Goal: Check status

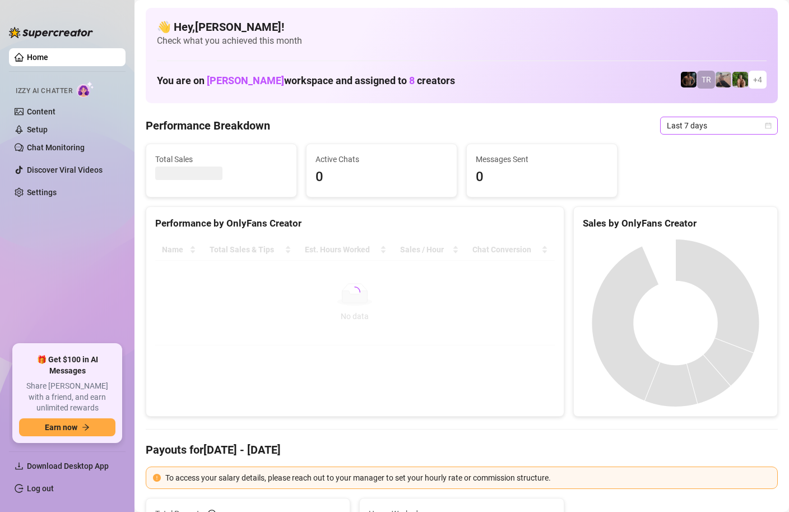
click at [765, 125] on icon "calendar" at bounding box center [768, 125] width 7 height 7
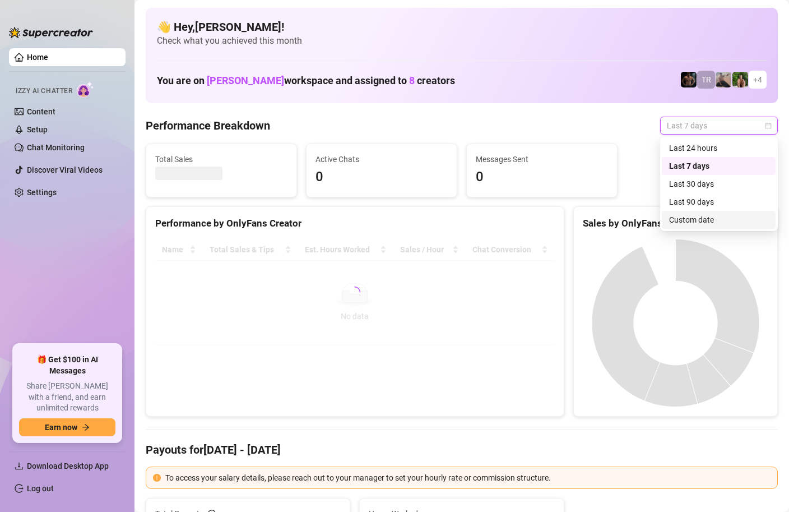
click at [704, 220] on div "Custom date" at bounding box center [719, 220] width 100 height 12
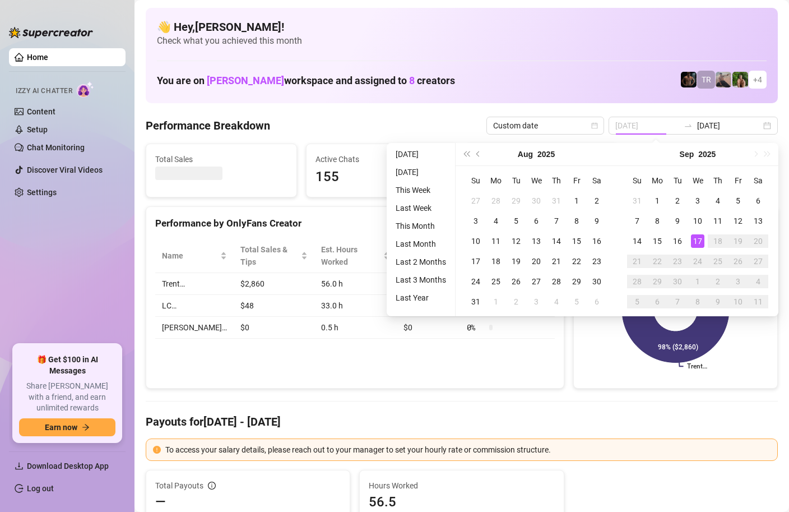
click at [699, 238] on div "17" at bounding box center [697, 240] width 13 height 13
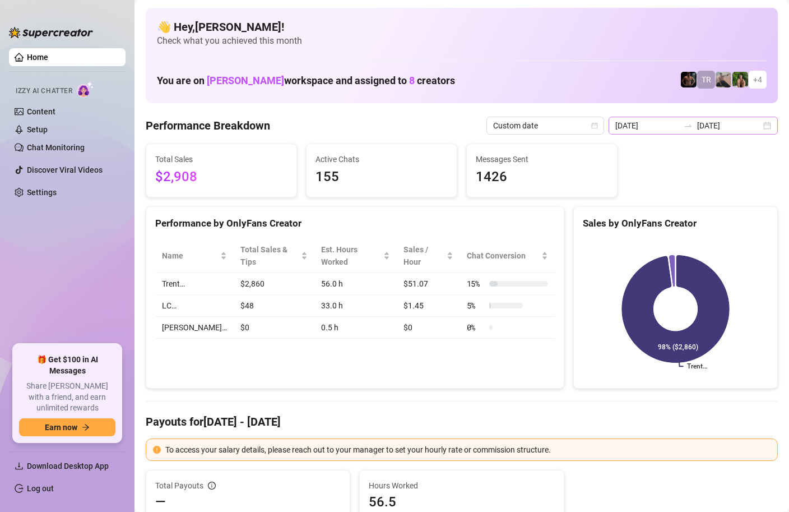
click at [769, 126] on div "2025-09-10 2025-09-17" at bounding box center [693, 126] width 169 height 18
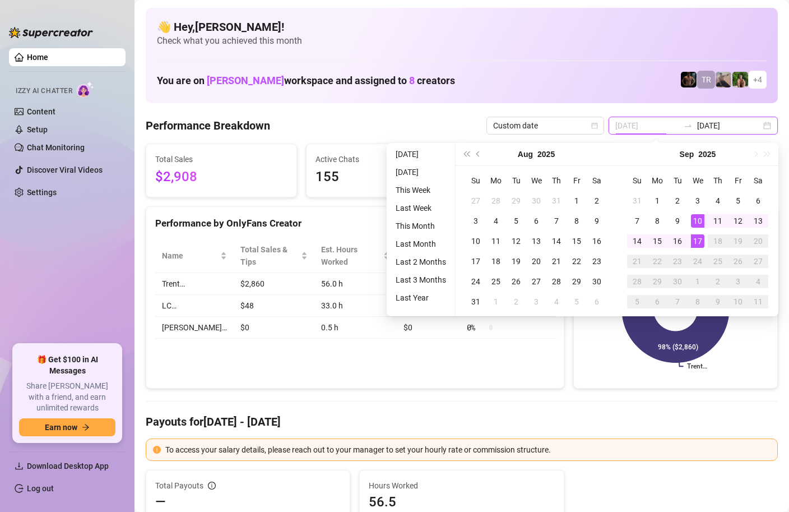
type input "[DATE]"
click at [698, 235] on div "17" at bounding box center [697, 240] width 13 height 13
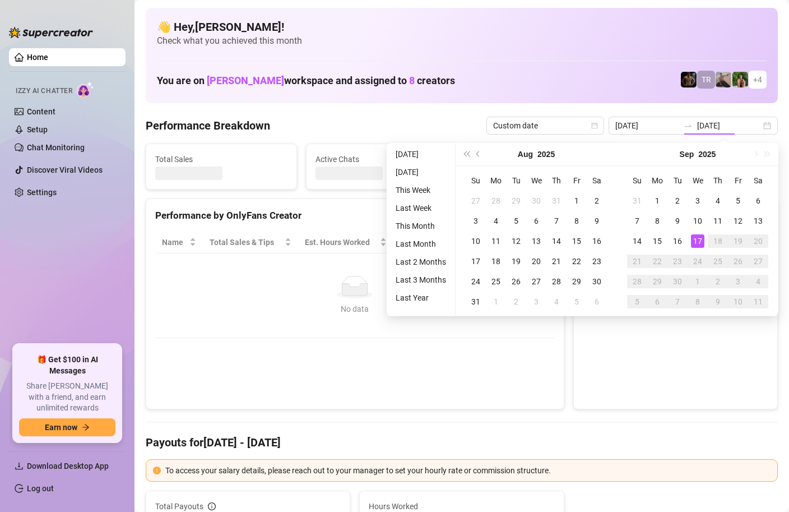
type input "[DATE]"
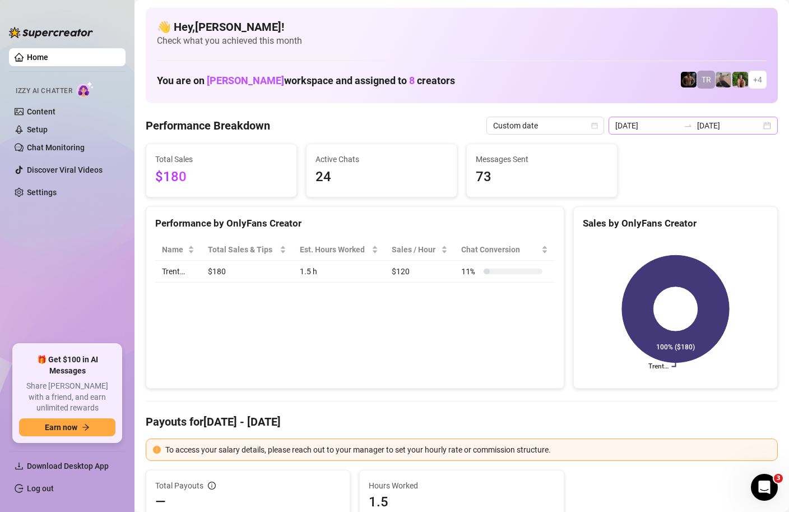
click at [770, 127] on div "2025-09-17 2025-09-17" at bounding box center [693, 126] width 169 height 18
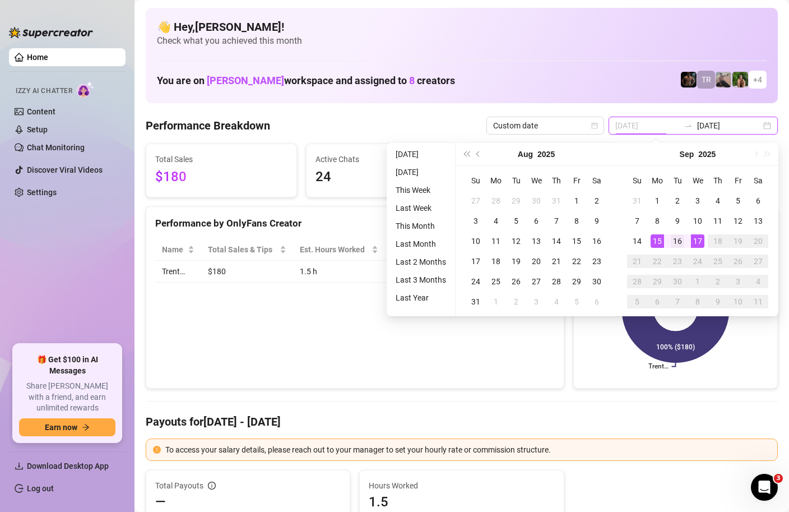
type input "[DATE]"
click at [684, 240] on td "16" at bounding box center [678, 241] width 20 height 20
type input "[DATE]"
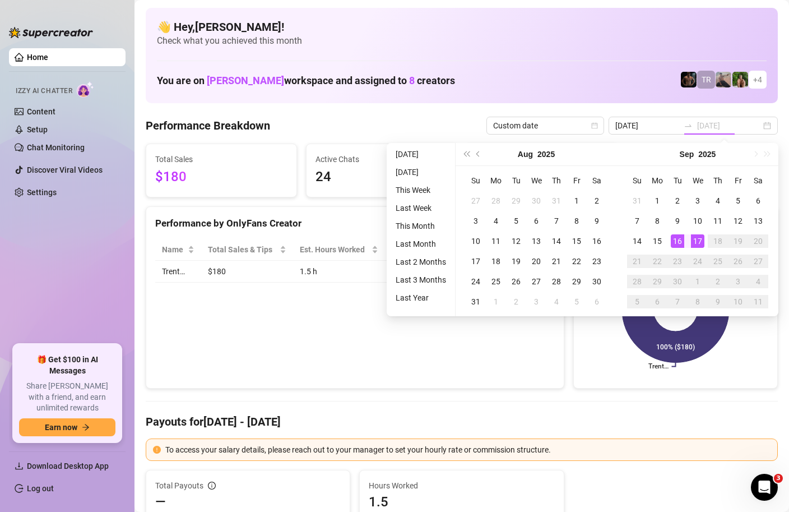
type input "[DATE]"
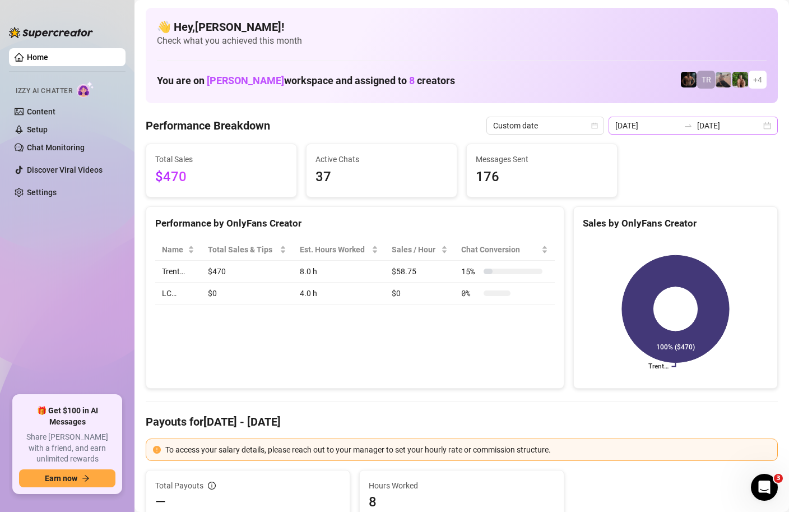
click at [766, 128] on div "2025-09-16 2025-09-16" at bounding box center [693, 126] width 169 height 18
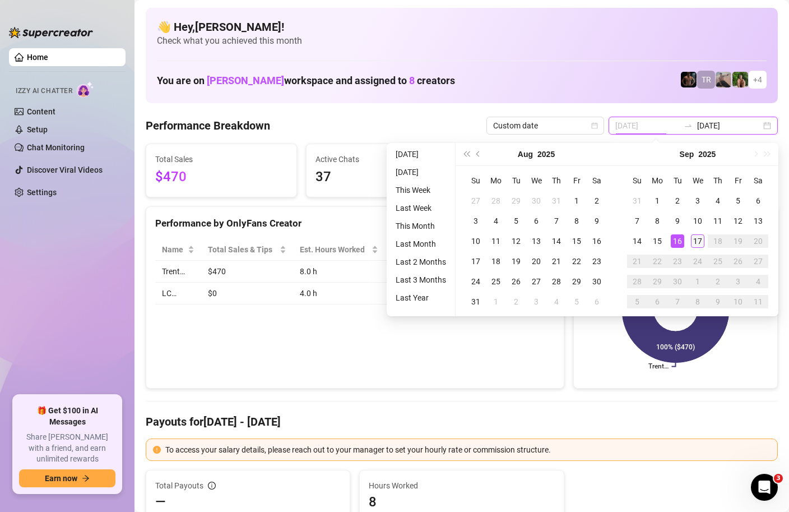
type input "[DATE]"
click at [695, 238] on div "17" at bounding box center [697, 240] width 13 height 13
type input "[DATE]"
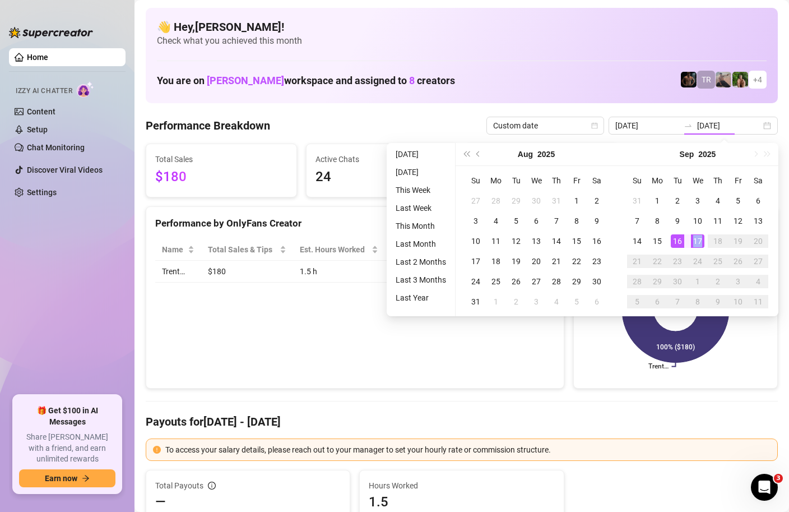
type input "[DATE]"
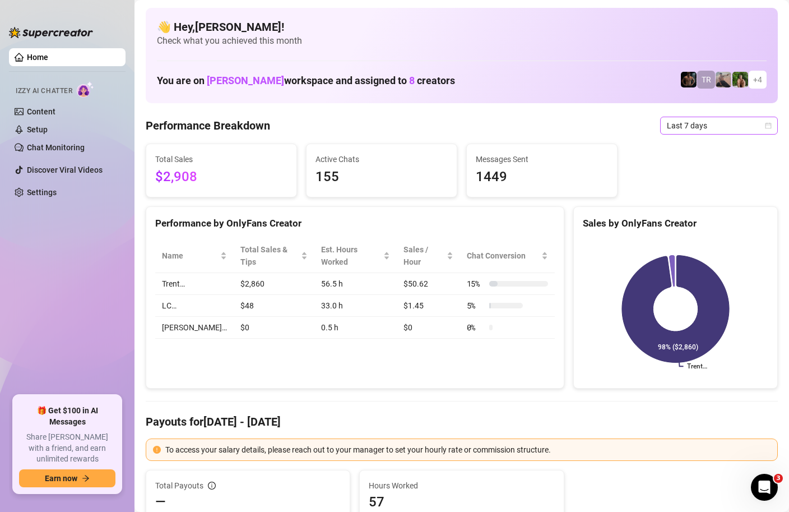
click at [771, 125] on icon "calendar" at bounding box center [769, 125] width 6 height 6
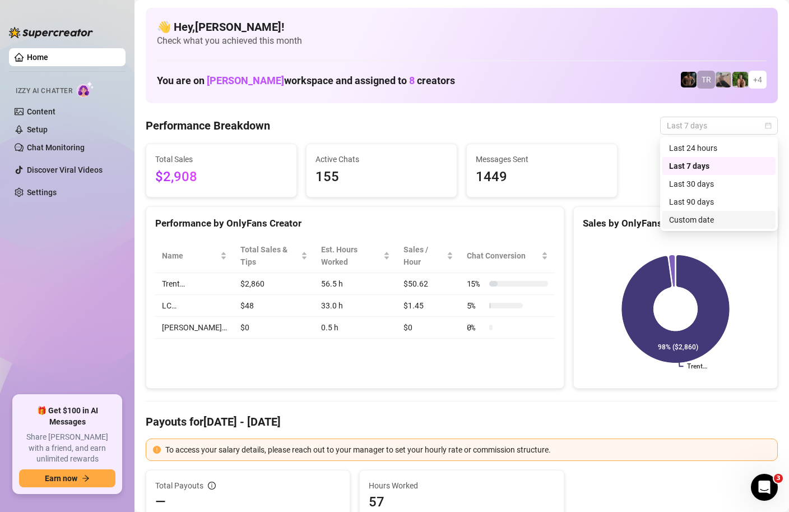
click at [690, 217] on div "Custom date" at bounding box center [719, 220] width 100 height 12
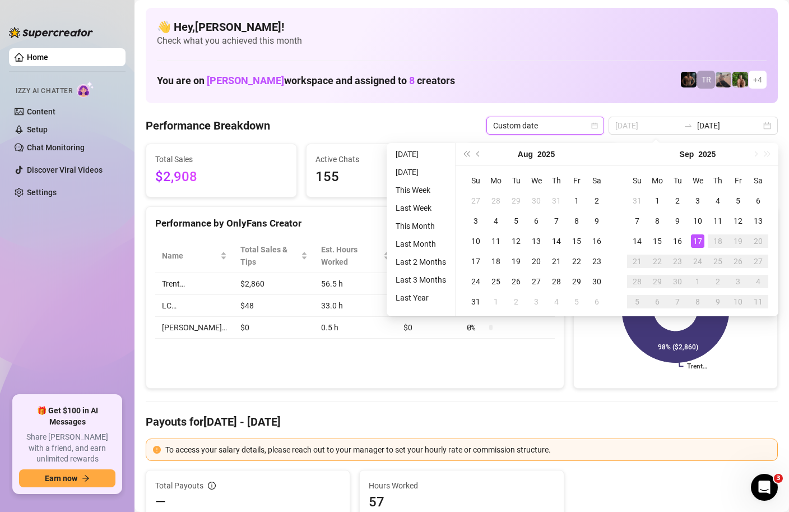
type input "[DATE]"
click at [695, 237] on div "17" at bounding box center [697, 240] width 13 height 13
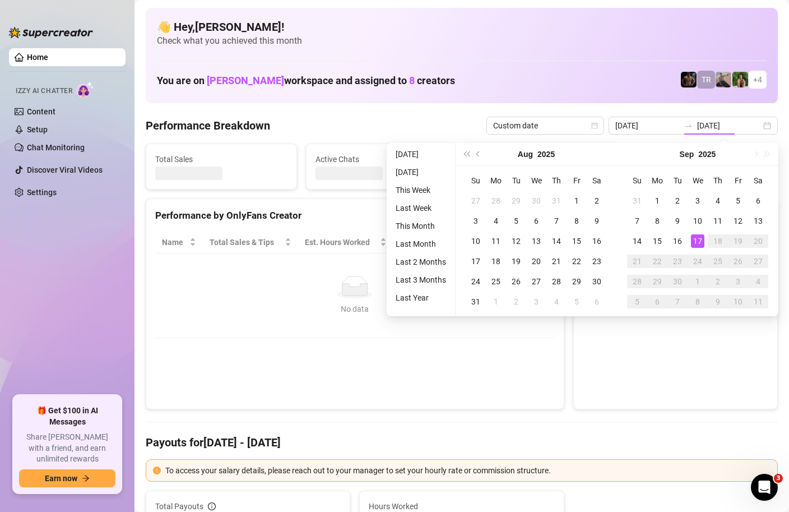
type input "[DATE]"
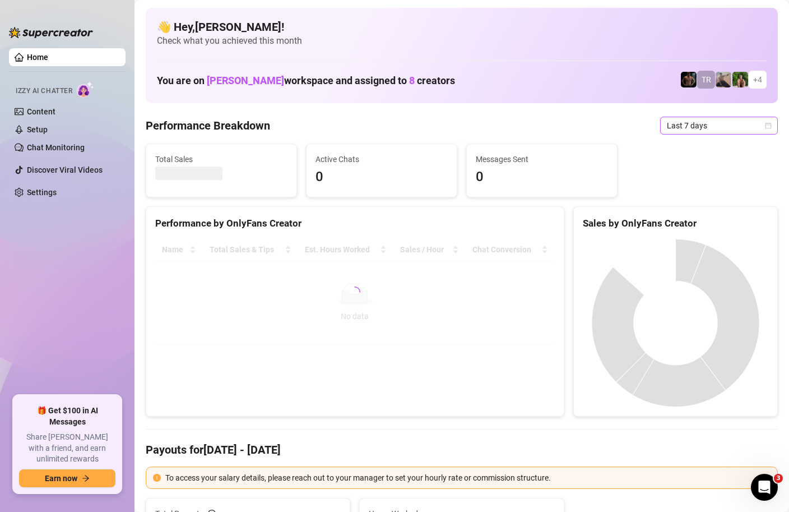
click at [769, 127] on icon "calendar" at bounding box center [768, 125] width 7 height 7
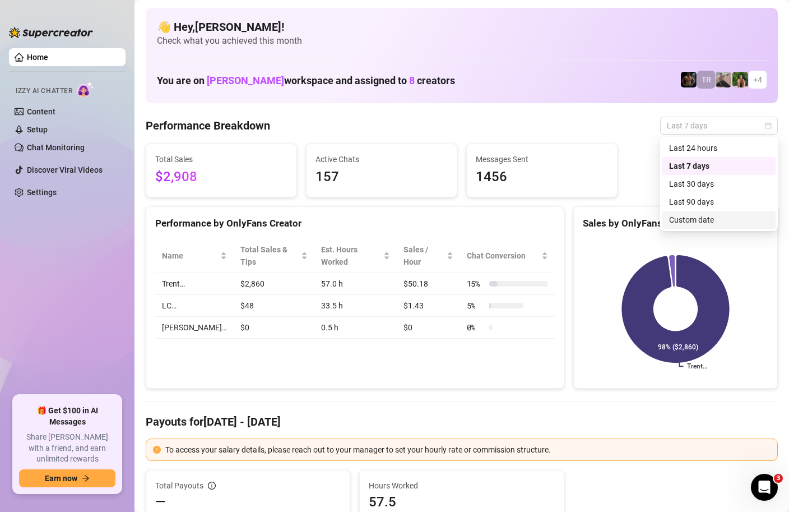
click at [697, 220] on div "Custom date" at bounding box center [719, 220] width 100 height 12
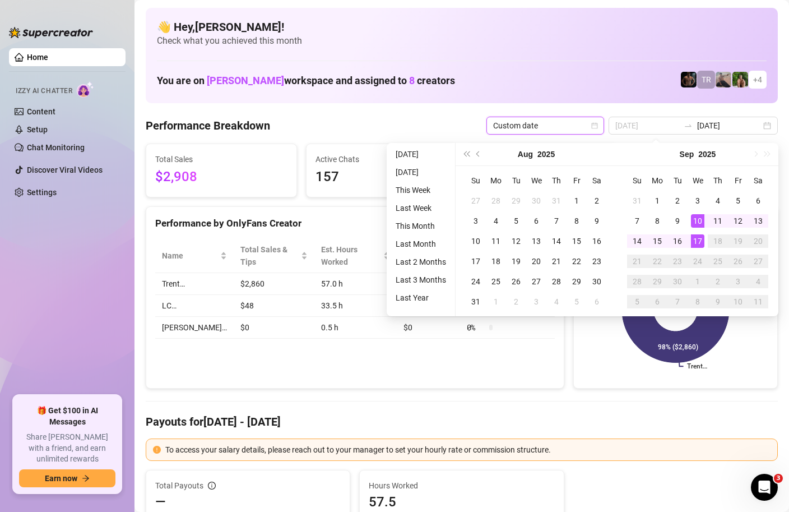
type input "[DATE]"
click at [700, 238] on div "17" at bounding box center [697, 240] width 13 height 13
type input "[DATE]"
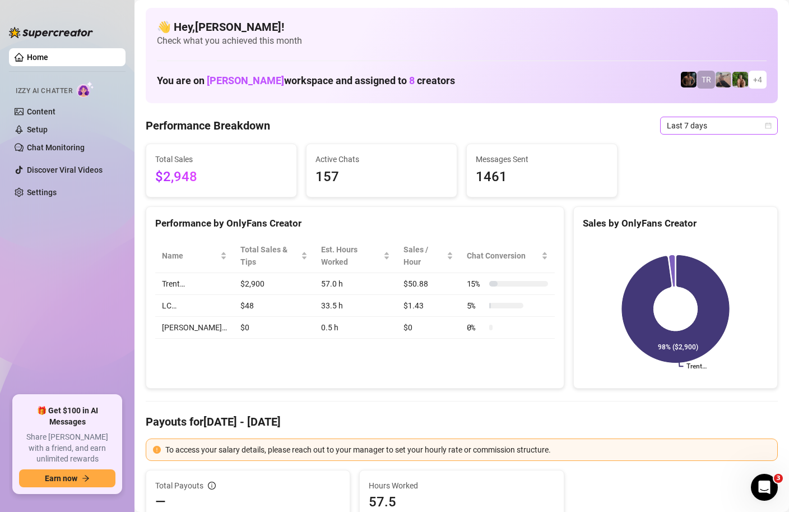
click at [771, 130] on div "Last 7 days" at bounding box center [719, 126] width 118 height 18
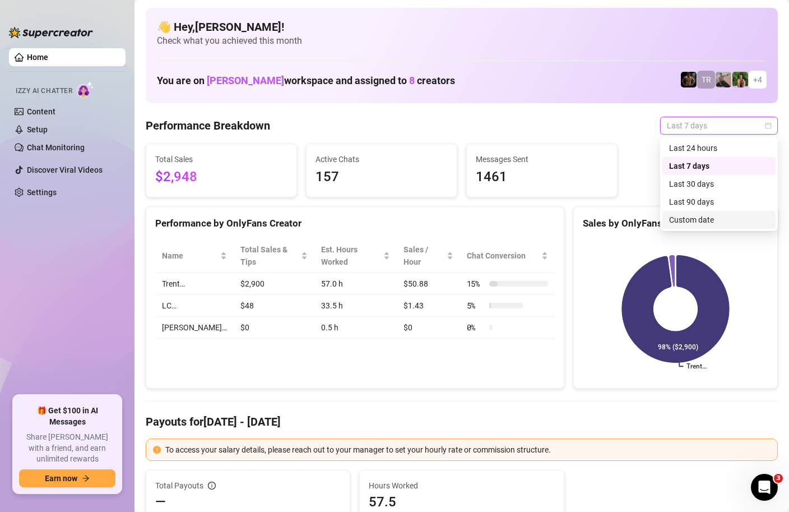
click at [687, 224] on div "Custom date" at bounding box center [719, 220] width 100 height 12
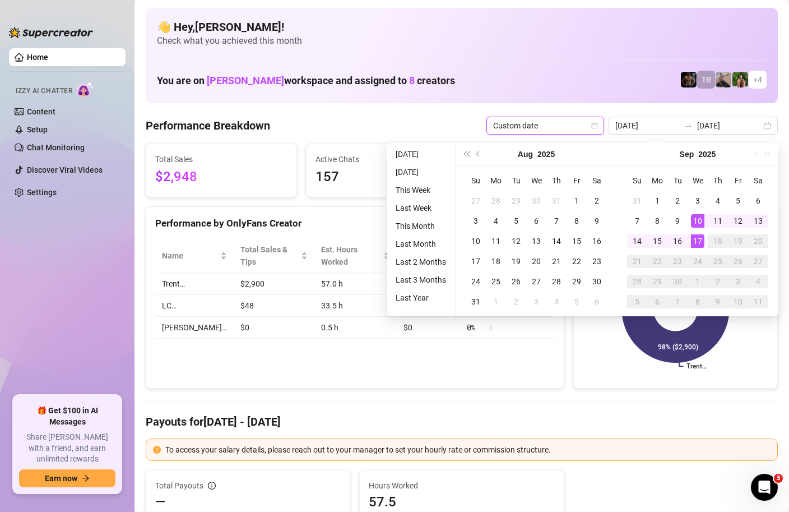
type input "[DATE]"
click at [701, 245] on div "17" at bounding box center [697, 240] width 13 height 13
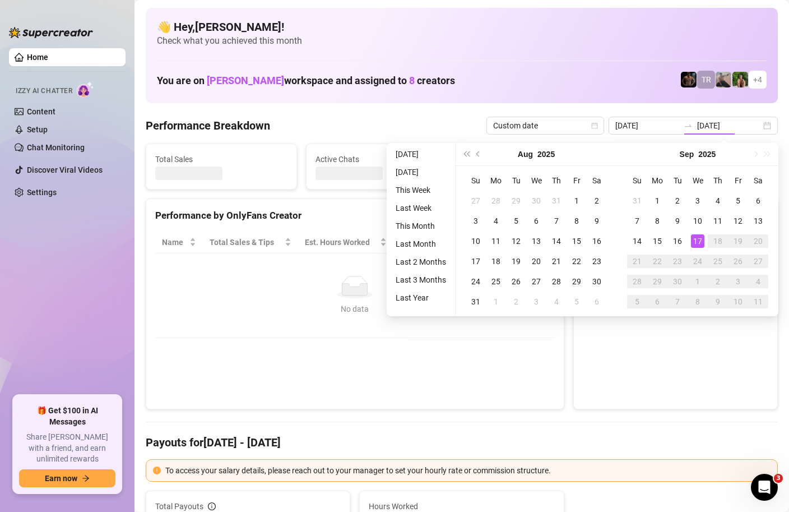
type input "[DATE]"
